Goal: Task Accomplishment & Management: Use online tool/utility

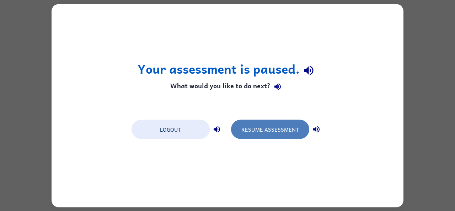
click at [270, 129] on button "Resume Assessment" at bounding box center [270, 128] width 78 height 19
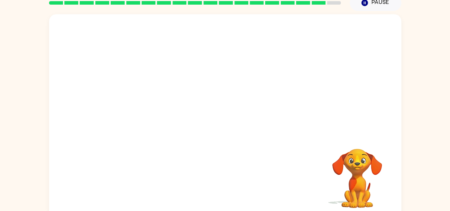
scroll to position [33, 0]
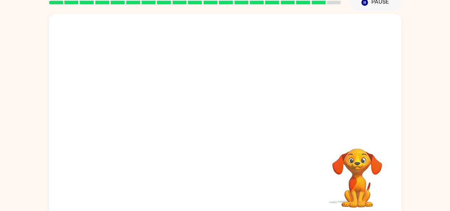
click at [370, 156] on video "Your browser must support playing .mp4 files to use Literably. Please try using…" at bounding box center [356, 172] width 71 height 71
click at [374, 163] on video "Your browser must support playing .mp4 files to use Literably. Please try using…" at bounding box center [356, 172] width 71 height 71
click at [376, 167] on video "Your browser must support playing .mp4 files to use Literably. Please try using…" at bounding box center [356, 172] width 71 height 71
click at [337, 170] on video "Your browser must support playing .mp4 files to use Literably. Please try using…" at bounding box center [356, 172] width 71 height 71
click at [248, 76] on video "Your browser must support playing .mp4 files to use Literably. Please try using…" at bounding box center [225, 73] width 352 height 119
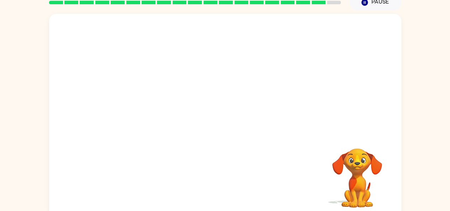
click at [142, 96] on video "Your browser must support playing .mp4 files to use Literably. Please try using…" at bounding box center [225, 73] width 352 height 119
click at [249, 67] on video "Your browser must support playing .mp4 files to use Literably. Please try using…" at bounding box center [225, 73] width 352 height 119
click at [251, 71] on video "Your browser must support playing .mp4 files to use Literably. Please try using…" at bounding box center [225, 73] width 352 height 119
click at [141, 77] on video "Your browser must support playing .mp4 files to use Literably. Please try using…" at bounding box center [225, 73] width 352 height 119
click at [313, 98] on video "Your browser must support playing .mp4 files to use Literably. Please try using…" at bounding box center [225, 73] width 352 height 119
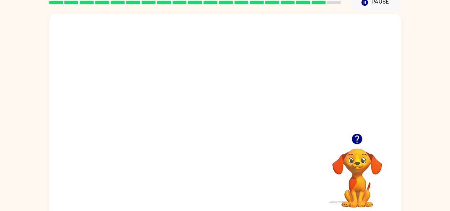
click at [246, 77] on video "Your browser must support playing .mp4 files to use Literably. Please try using…" at bounding box center [225, 73] width 352 height 119
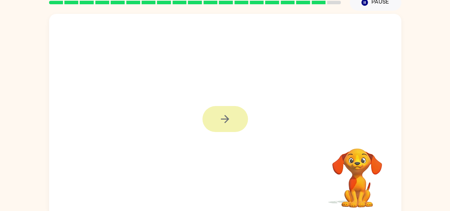
click at [240, 127] on button "button" at bounding box center [224, 119] width 45 height 26
click at [240, 127] on div at bounding box center [225, 73] width 352 height 119
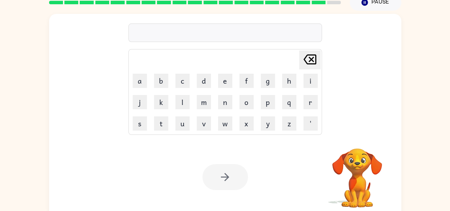
click at [302, 167] on div "Your browser must support playing .mp4 files to use Literably. Please try using…" at bounding box center [225, 177] width 352 height 80
click at [334, 169] on video "Your browser must support playing .mp4 files to use Literably. Please try using…" at bounding box center [356, 172] width 71 height 71
click at [356, 172] on video "Your browser must support playing .mp4 files to use Literably. Please try using…" at bounding box center [356, 172] width 71 height 71
click at [358, 176] on video "Your browser must support playing .mp4 files to use Literably. Please try using…" at bounding box center [356, 172] width 71 height 71
click at [371, 152] on video "Your browser must support playing .mp4 files to use Literably. Please try using…" at bounding box center [356, 172] width 71 height 71
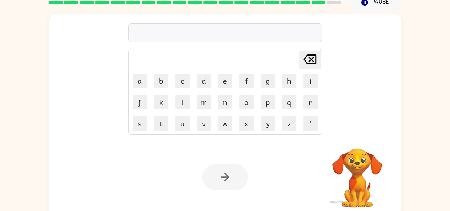
click at [376, 152] on video "Your browser must support playing .mp4 files to use Literably. Please try using…" at bounding box center [356, 172] width 71 height 71
click at [370, 168] on video "Your browser must support playing .mp4 files to use Literably. Please try using…" at bounding box center [356, 172] width 71 height 71
click at [377, 159] on video "Your browser must support playing .mp4 files to use Literably. Please try using…" at bounding box center [356, 172] width 71 height 71
click at [342, 165] on video "Your browser must support playing .mp4 files to use Literably. Please try using…" at bounding box center [356, 172] width 71 height 71
click at [376, 159] on video "Your browser must support playing .mp4 files to use Literably. Please try using…" at bounding box center [356, 172] width 71 height 71
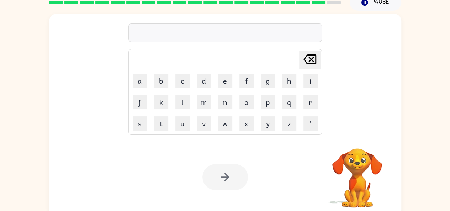
click at [343, 156] on video "Your browser must support playing .mp4 files to use Literably. Please try using…" at bounding box center [356, 172] width 71 height 71
click at [366, 150] on video "Your browser must support playing .mp4 files to use Literably. Please try using…" at bounding box center [356, 172] width 71 height 71
click at [360, 157] on video "Your browser must support playing .mp4 files to use Literably. Please try using…" at bounding box center [356, 172] width 71 height 71
click at [356, 176] on video "Your browser must support playing .mp4 files to use Literably. Please try using…" at bounding box center [356, 172] width 71 height 71
click at [358, 189] on video "Your browser must support playing .mp4 files to use Literably. Please try using…" at bounding box center [356, 172] width 71 height 71
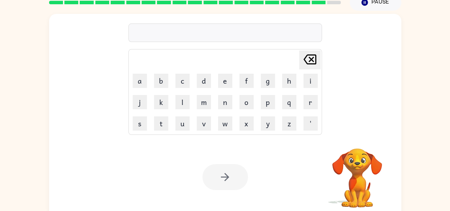
click at [359, 198] on video "Your browser must support playing .mp4 files to use Literably. Please try using…" at bounding box center [356, 172] width 71 height 71
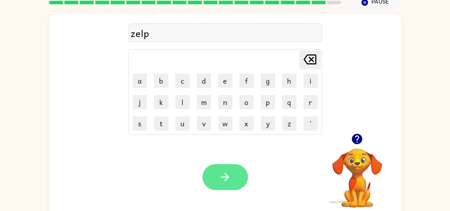
click at [224, 179] on icon "button" at bounding box center [225, 177] width 12 height 12
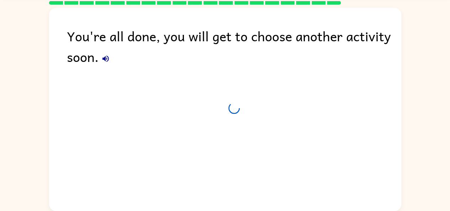
scroll to position [26, 0]
